Goal: Task Accomplishment & Management: Complete application form

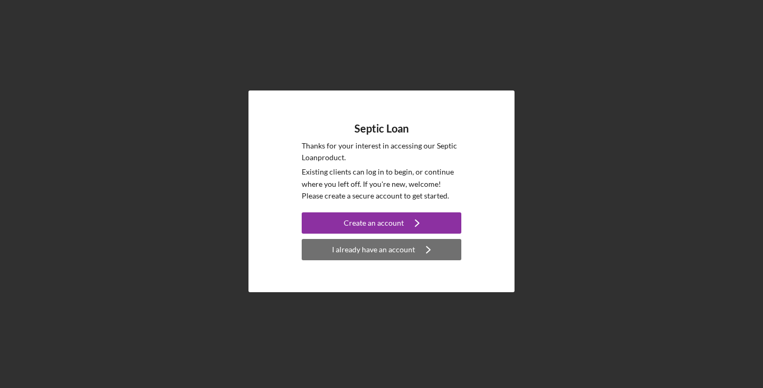
click at [387, 250] on div "I already have an account" at bounding box center [373, 249] width 83 height 21
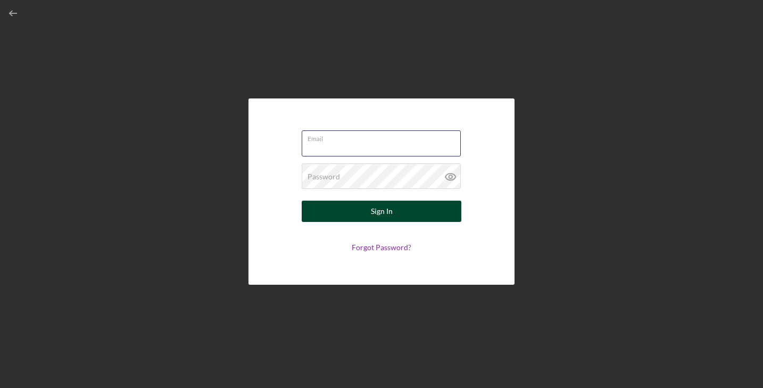
type input "[EMAIL_ADDRESS][DOMAIN_NAME]"
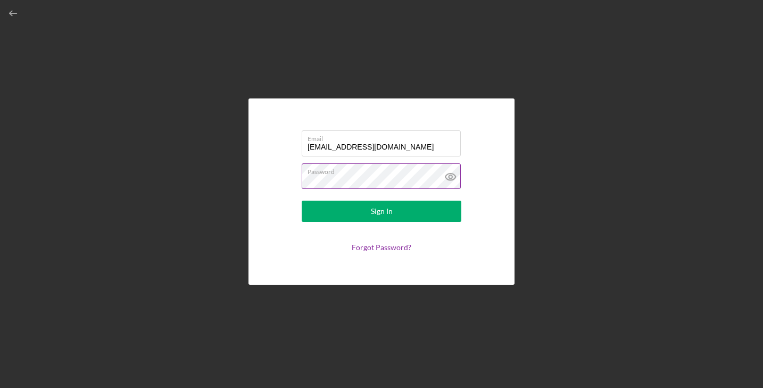
click at [451, 177] on icon at bounding box center [450, 176] width 27 height 27
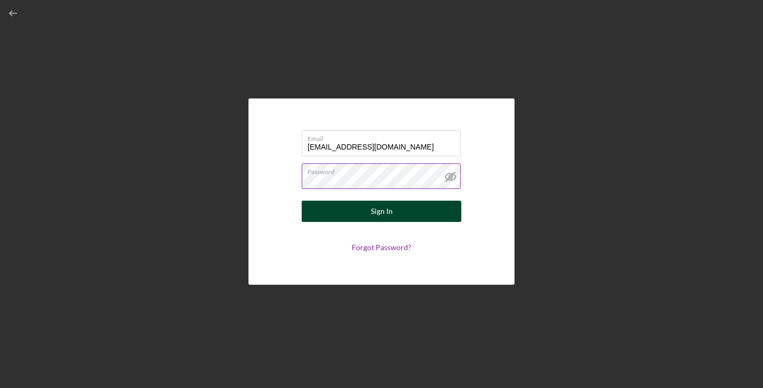
click at [383, 214] on div "Sign In" at bounding box center [382, 211] width 22 height 21
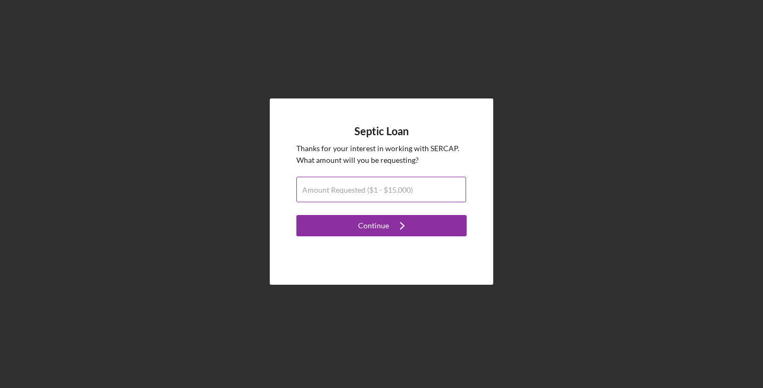
click at [356, 191] on label "Amount Requested ($1 - $15,000)" at bounding box center [357, 190] width 111 height 9
click at [356, 191] on input "Amount Requested ($1 - $15,000)" at bounding box center [381, 190] width 170 height 26
type input "$15,000"
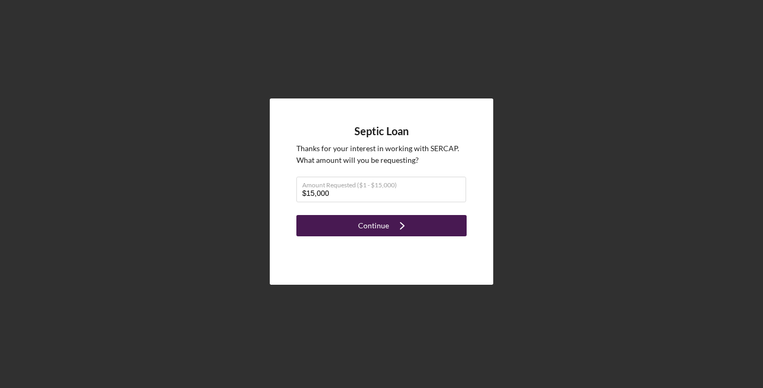
click at [360, 226] on div "Continue" at bounding box center [373, 225] width 31 height 21
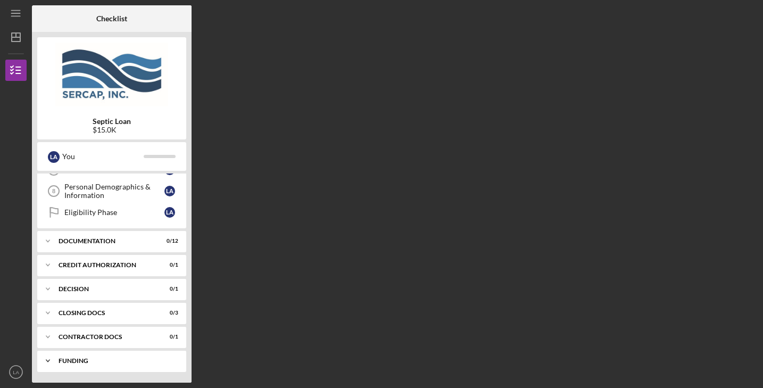
scroll to position [164, 0]
click at [92, 288] on div "Decision" at bounding box center [116, 289] width 114 height 6
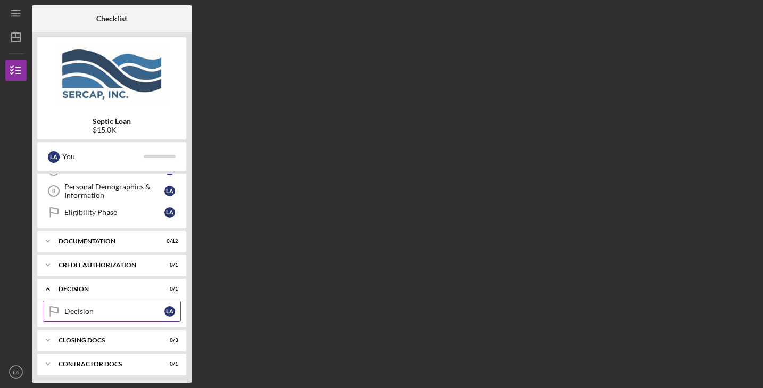
click at [79, 315] on link "Decision Decision L A" at bounding box center [112, 311] width 138 height 21
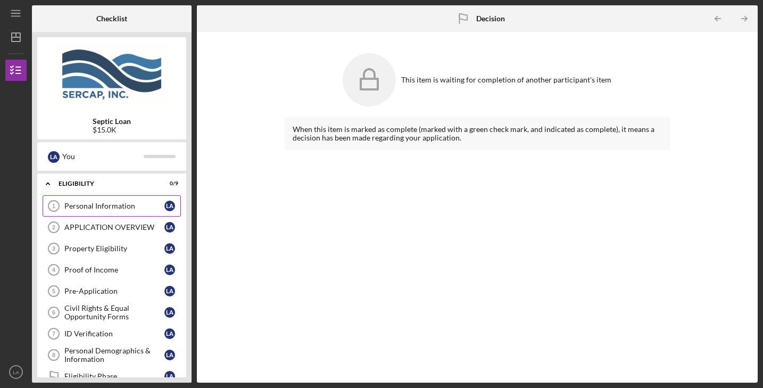
click at [82, 207] on div "Personal Information" at bounding box center [114, 206] width 100 height 9
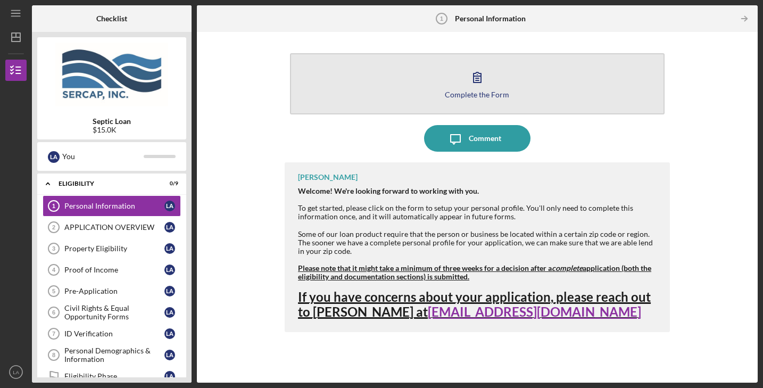
click at [479, 81] on icon "button" at bounding box center [477, 77] width 27 height 27
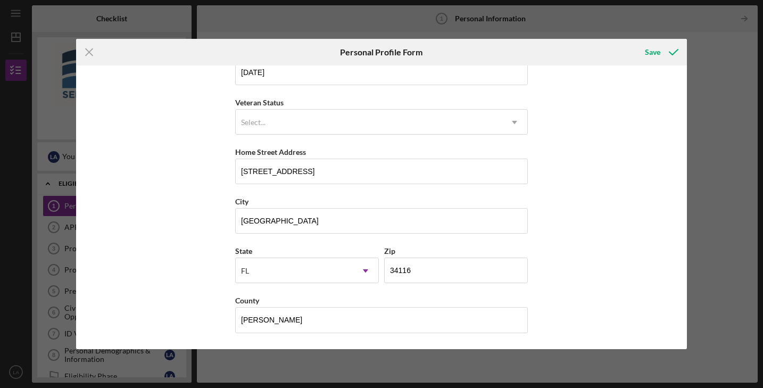
scroll to position [123, 0]
click at [654, 54] on div "Save" at bounding box center [652, 51] width 15 height 21
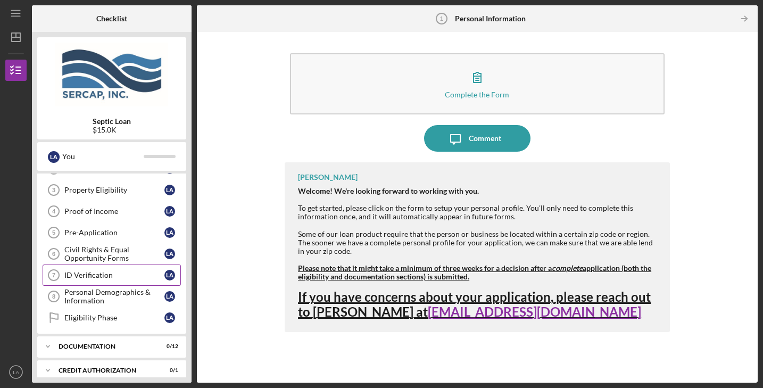
scroll to position [62, 0]
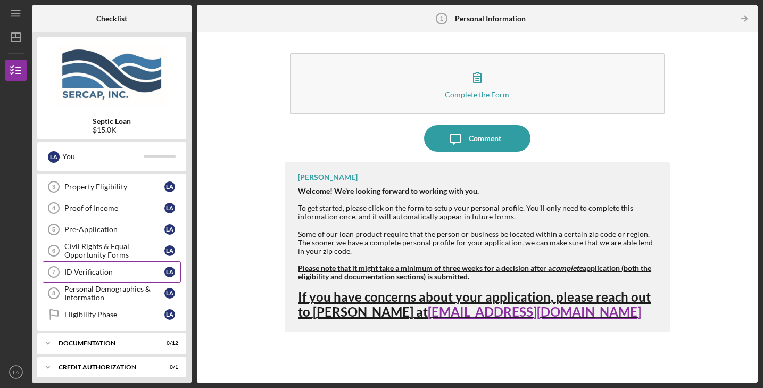
click at [121, 270] on div "ID Verification" at bounding box center [114, 272] width 100 height 9
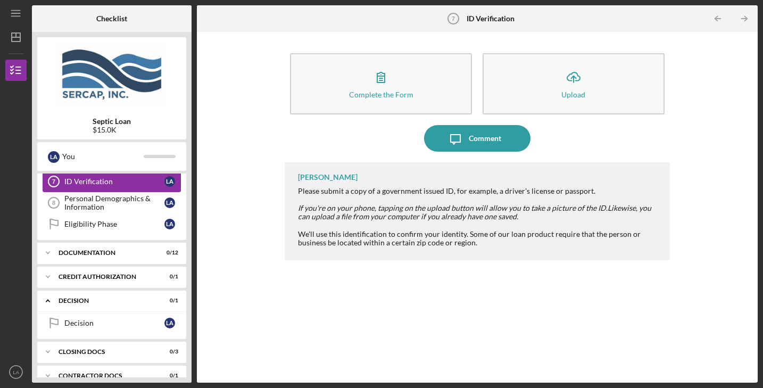
scroll to position [160, 0]
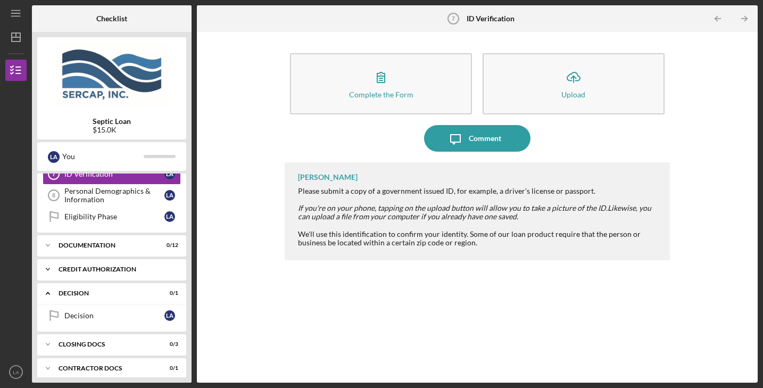
click at [120, 270] on div "CREDIT AUTHORIZATION" at bounding box center [116, 269] width 114 height 6
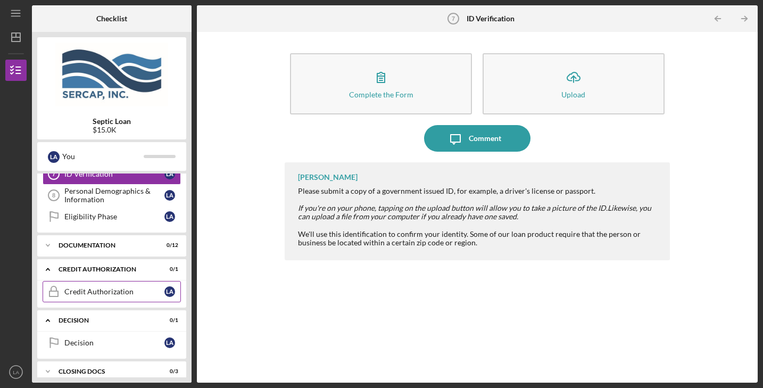
click at [120, 292] on div "Credit Authorization" at bounding box center [114, 291] width 100 height 9
